Goal: Obtain resource: Download file/media

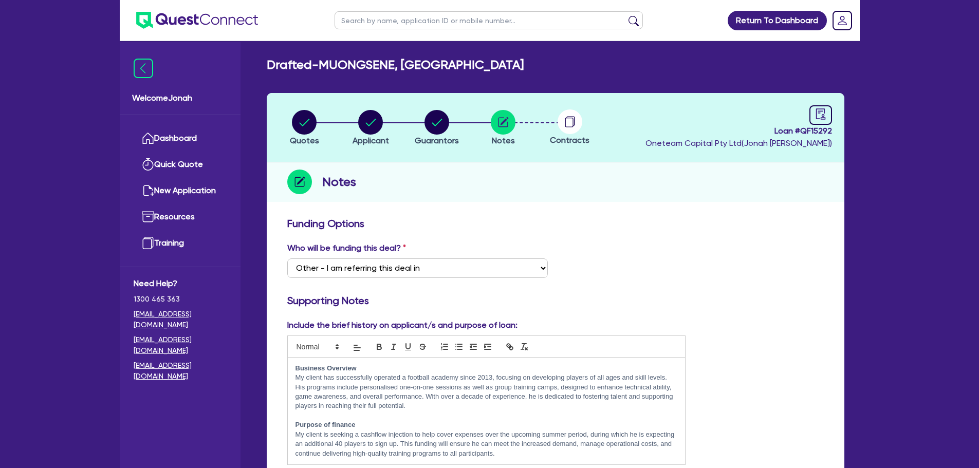
select select "Other"
click at [306, 131] on circle "button" at bounding box center [304, 122] width 25 height 25
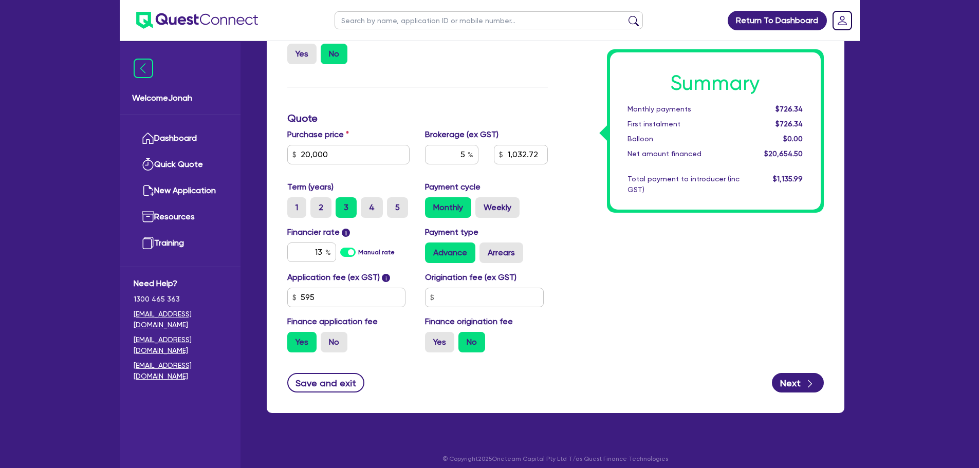
scroll to position [243, 0]
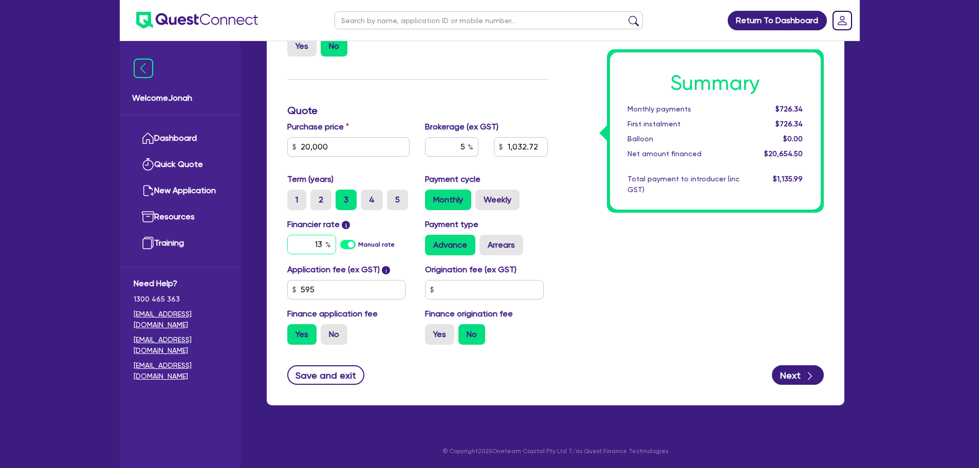
click at [327, 248] on div "13" at bounding box center [311, 245] width 49 height 20
type input "20,000"
type input "1,032.72"
click at [476, 143] on input "5" at bounding box center [451, 147] width 53 height 20
type input "20,000"
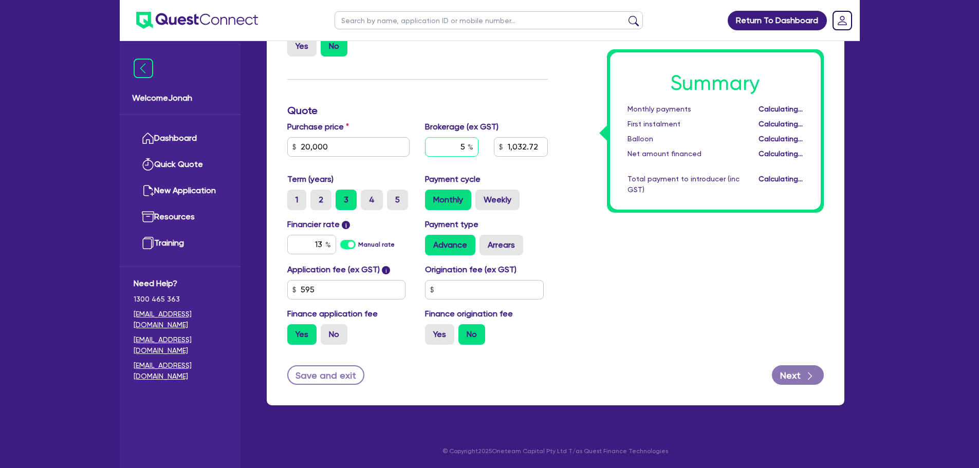
type input "1,032.72"
type input "3"
type input "20,000"
type input "1,032.72"
type input "20,000"
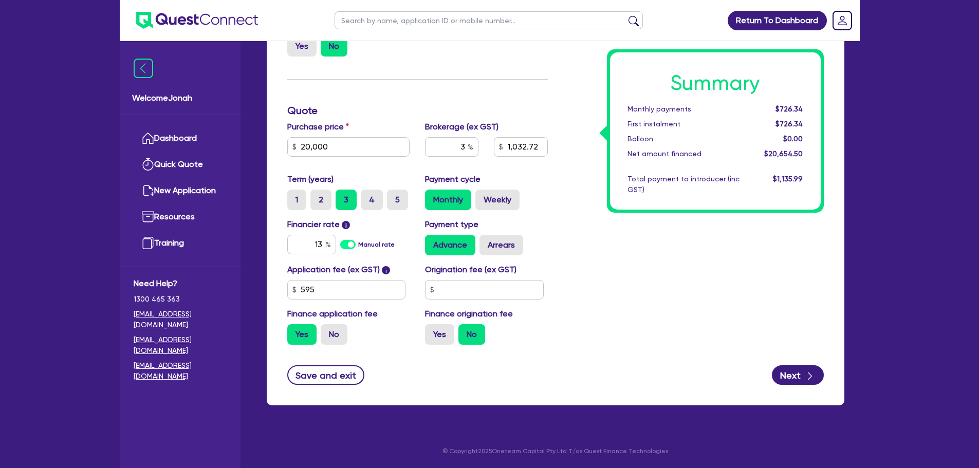
type input "619.64"
click at [615, 268] on div "Summary Monthly payments $726.34 First instalment $726.34 Balloon $0.00 Net amo…" at bounding box center [694, 163] width 276 height 379
click at [324, 250] on input "13" at bounding box center [311, 245] width 49 height 20
type input "17"
click at [725, 343] on div "Summary Monthly payments $711.20 First instalment $711.20 Balloon $0.00 Net amo…" at bounding box center [694, 163] width 276 height 379
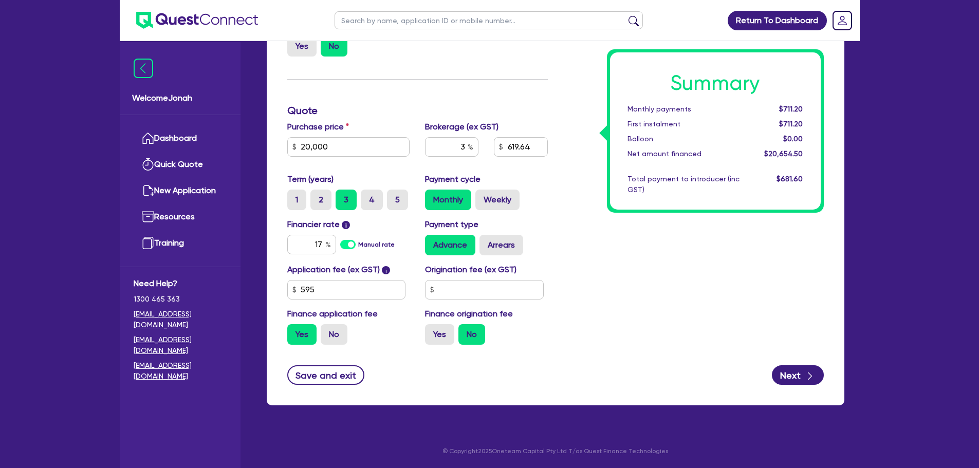
type input "20,000"
click at [366, 202] on label "4" at bounding box center [372, 200] width 22 height 21
click at [366, 196] on input "4" at bounding box center [364, 193] width 7 height 7
radio input "true"
type input "20,000"
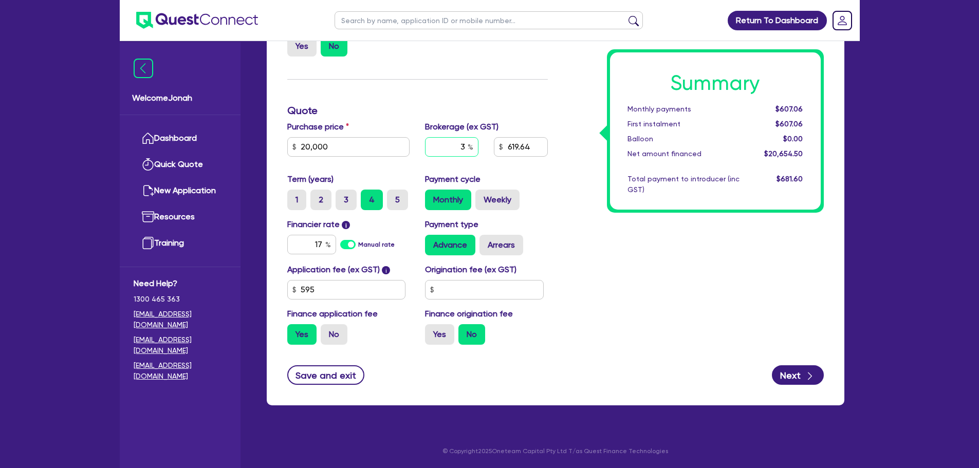
click at [462, 148] on input "3" at bounding box center [451, 147] width 53 height 20
click at [464, 146] on input "3" at bounding box center [451, 147] width 53 height 20
type input "2"
type input "5"
click at [636, 303] on div "Summary Monthly payments $607.06 First instalment $607.06 Balloon $0.00 Net amo…" at bounding box center [694, 163] width 276 height 379
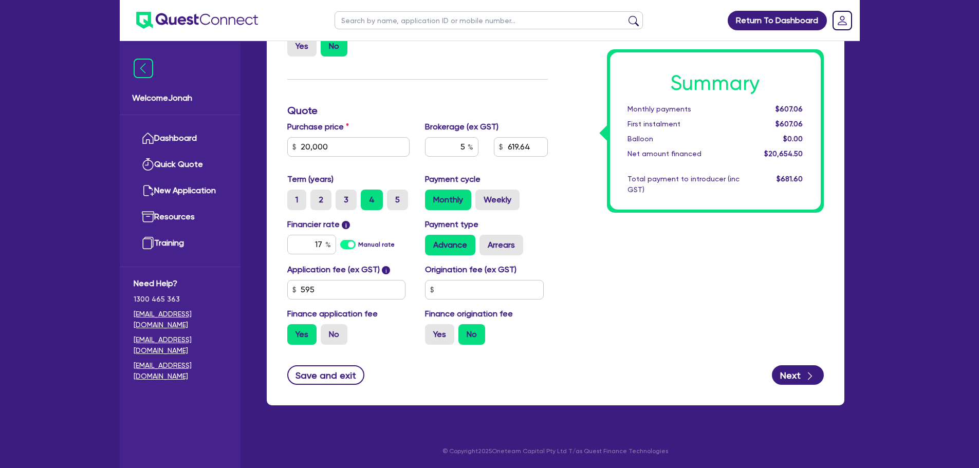
type input "20,000"
type input "1,032.72"
click at [464, 148] on input "5" at bounding box center [451, 147] width 53 height 20
type input "20,000"
type input "1,032.72"
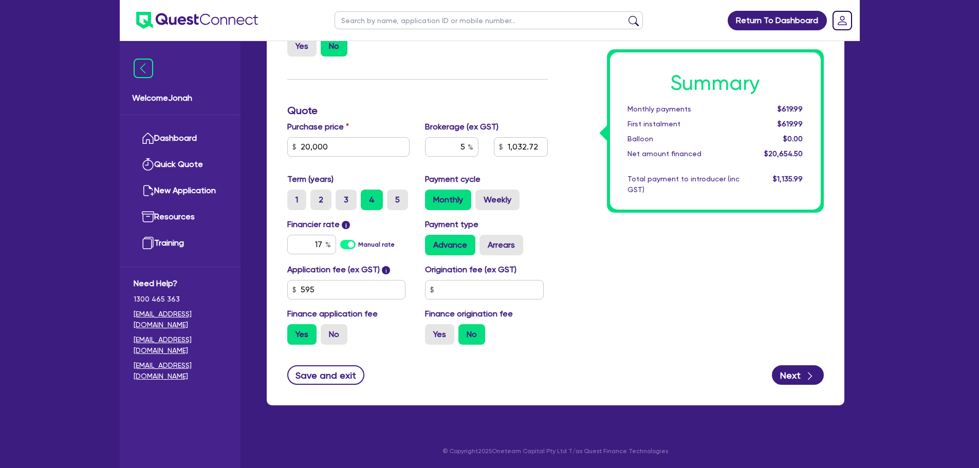
type input "20,000"
type input "1,032.72"
click at [599, 242] on div "Summary Monthly payments $619.99 First instalment $619.99 Balloon $0.00 Net amo…" at bounding box center [694, 163] width 276 height 379
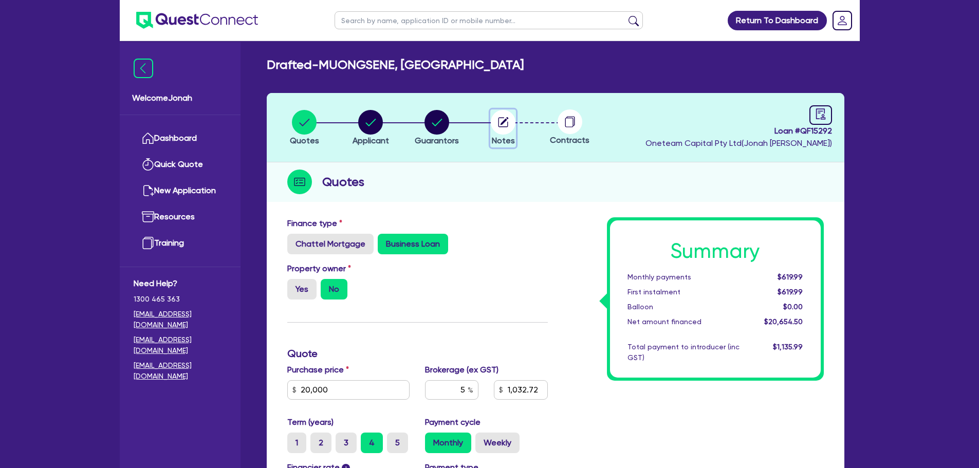
click at [506, 130] on circle "button" at bounding box center [503, 122] width 25 height 25
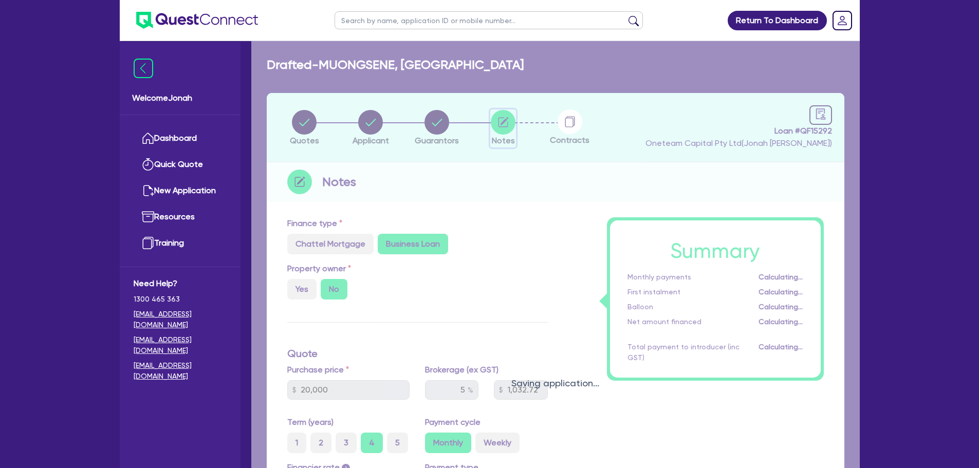
select select "Other"
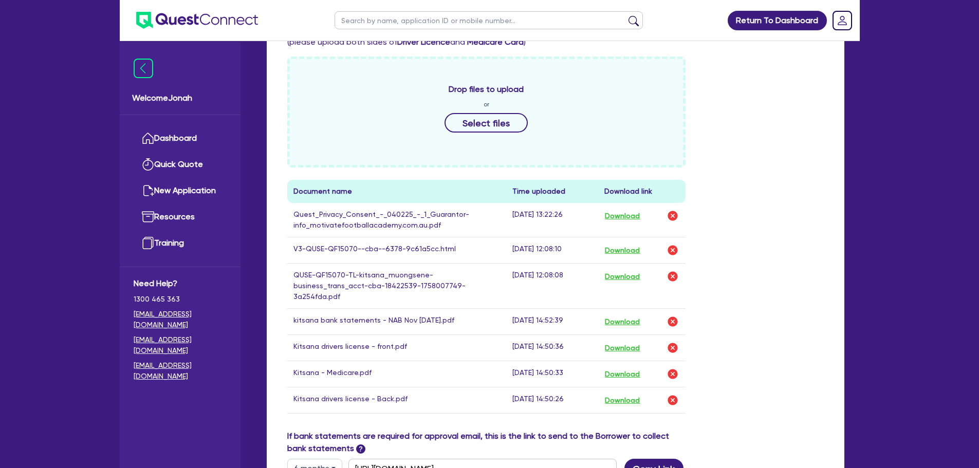
scroll to position [463, 0]
click at [636, 250] on button "Download" at bounding box center [623, 249] width 36 height 13
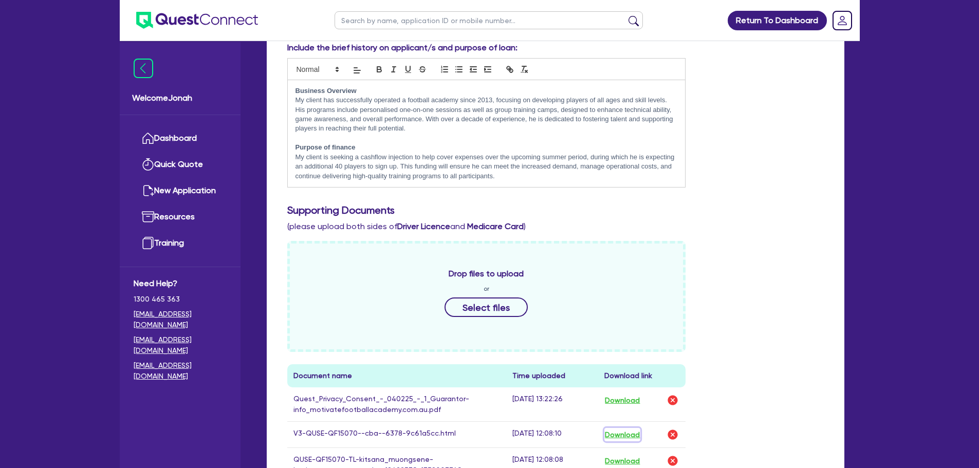
scroll to position [514, 0]
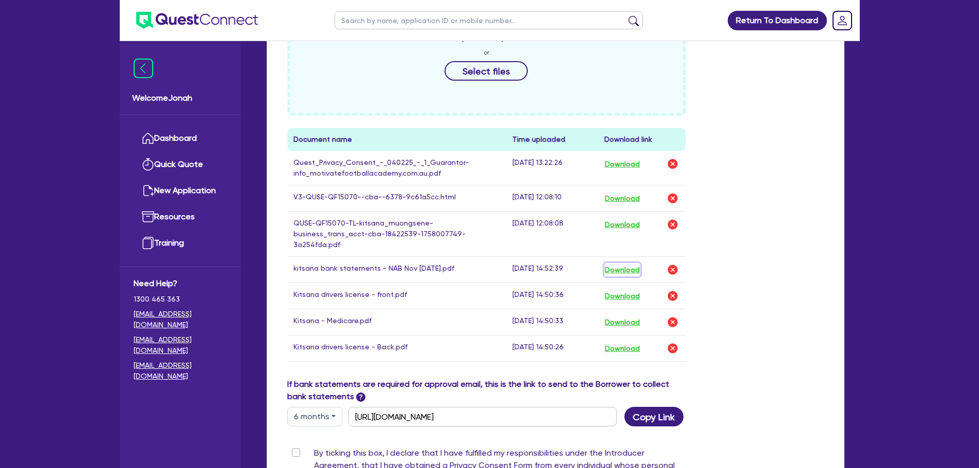
click at [632, 263] on button "Download" at bounding box center [623, 269] width 36 height 13
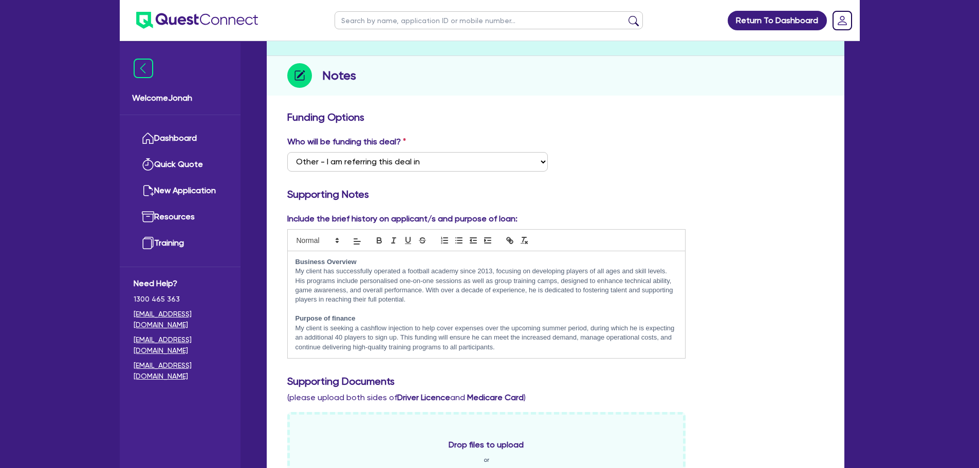
scroll to position [103, 0]
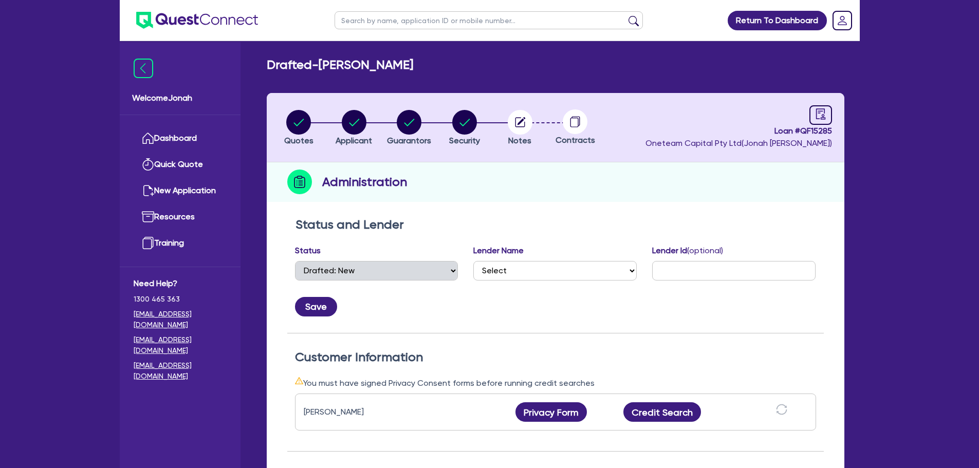
select select "DRAFTED_NEW"
